Goal: Information Seeking & Learning: Learn about a topic

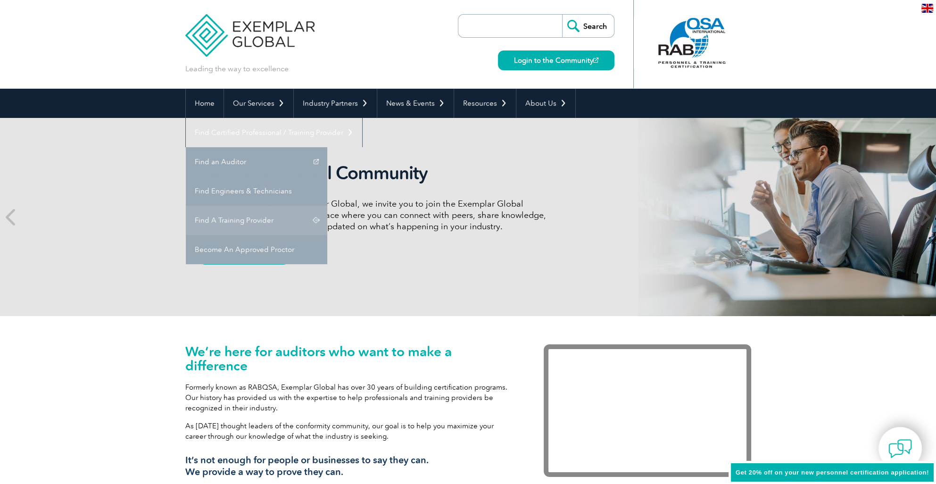
click at [327, 206] on link "Find A Training Provider" at bounding box center [256, 220] width 141 height 29
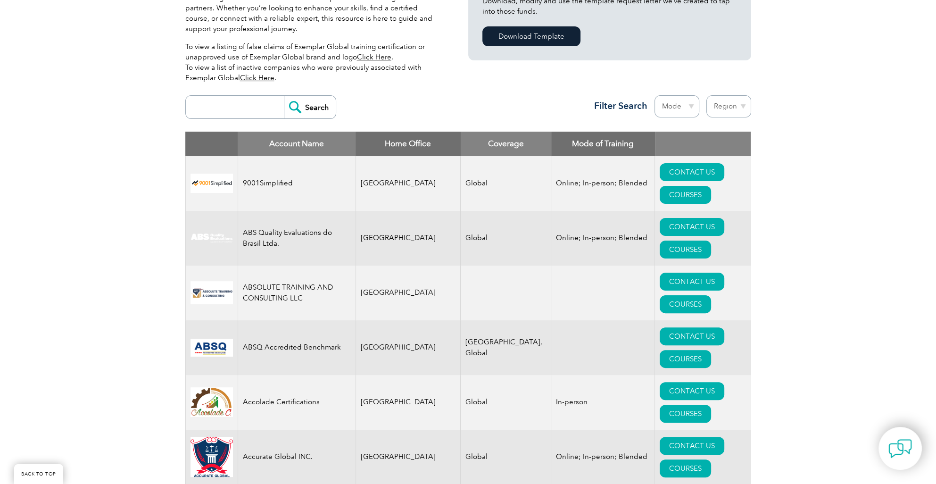
scroll to position [292, 0]
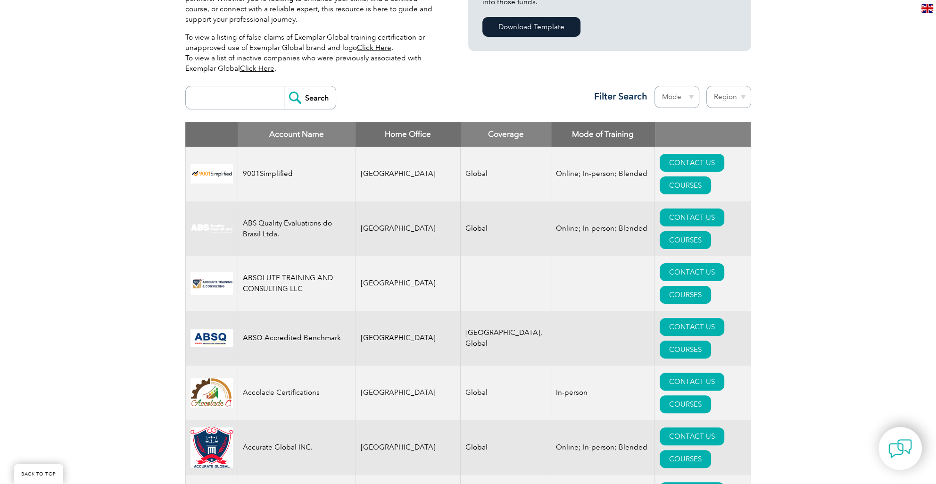
click at [254, 95] on input "search" at bounding box center [237, 97] width 93 height 23
click at [244, 98] on input "iso" at bounding box center [237, 97] width 93 height 23
paste input "ISO 45001:2018"
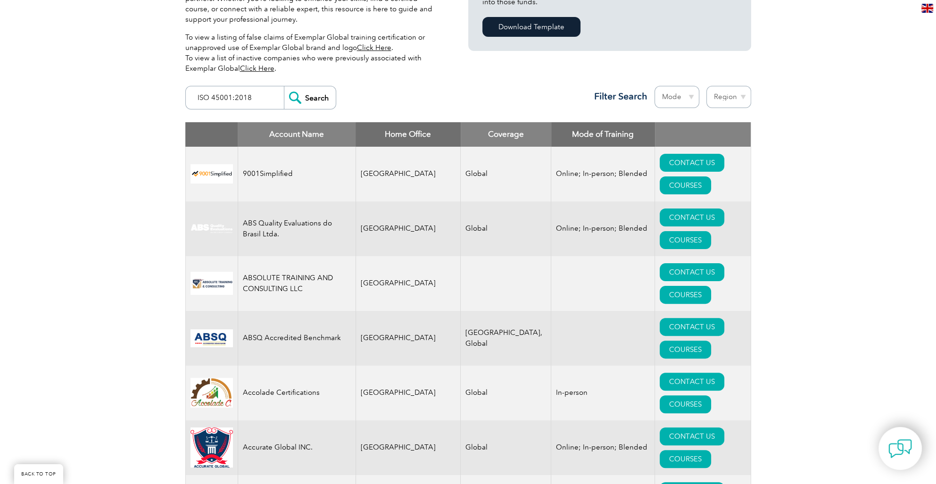
click at [192, 97] on input "ISO 45001:2018" at bounding box center [237, 97] width 93 height 23
type input "ISO 45001:2018"
click at [284, 86] on input "Search" at bounding box center [310, 97] width 52 height 23
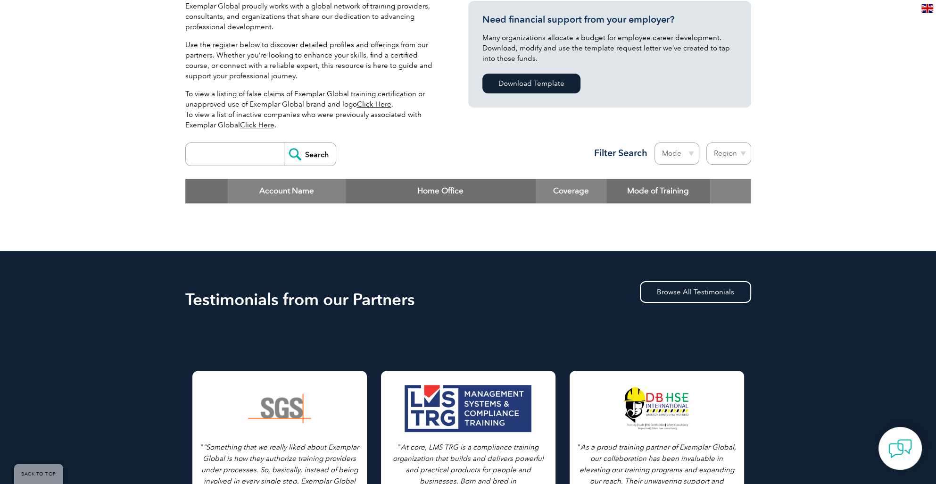
scroll to position [141, 0]
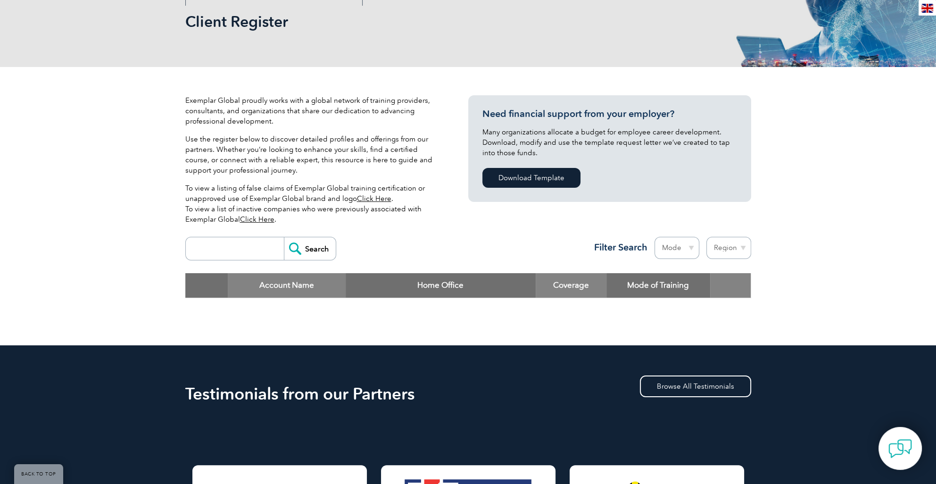
click at [235, 243] on input "search" at bounding box center [237, 248] width 93 height 23
paste input "ISO 45001:2018"
drag, startPoint x: 211, startPoint y: 248, endPoint x: 149, endPoint y: 245, distance: 61.9
click at [149, 245] on div "Exemplar Global proudly works with a global network of training providers, cons…" at bounding box center [468, 206] width 936 height 278
drag, startPoint x: 218, startPoint y: 251, endPoint x: 273, endPoint y: 257, distance: 54.6
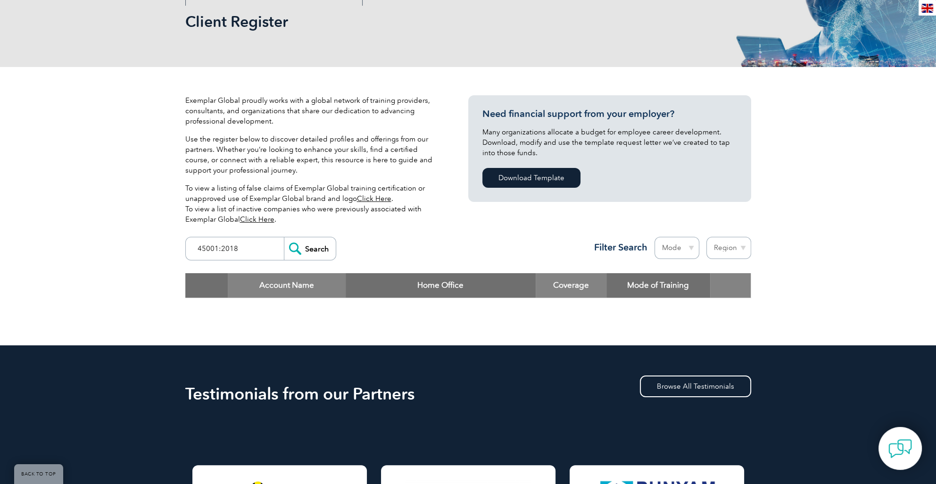
click at [273, 257] on input "45001:2018" at bounding box center [237, 248] width 93 height 23
type input "45001"
click at [284, 237] on input "Search" at bounding box center [310, 248] width 52 height 23
drag, startPoint x: 295, startPoint y: 250, endPoint x: 301, endPoint y: 246, distance: 7.6
click at [297, 249] on input "Search" at bounding box center [310, 248] width 52 height 23
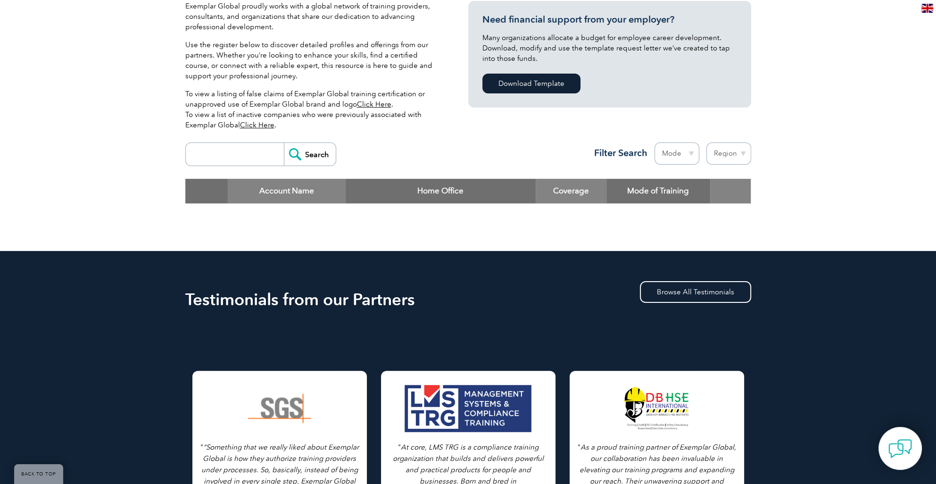
scroll to position [424, 0]
